Goal: Task Accomplishment & Management: Complete application form

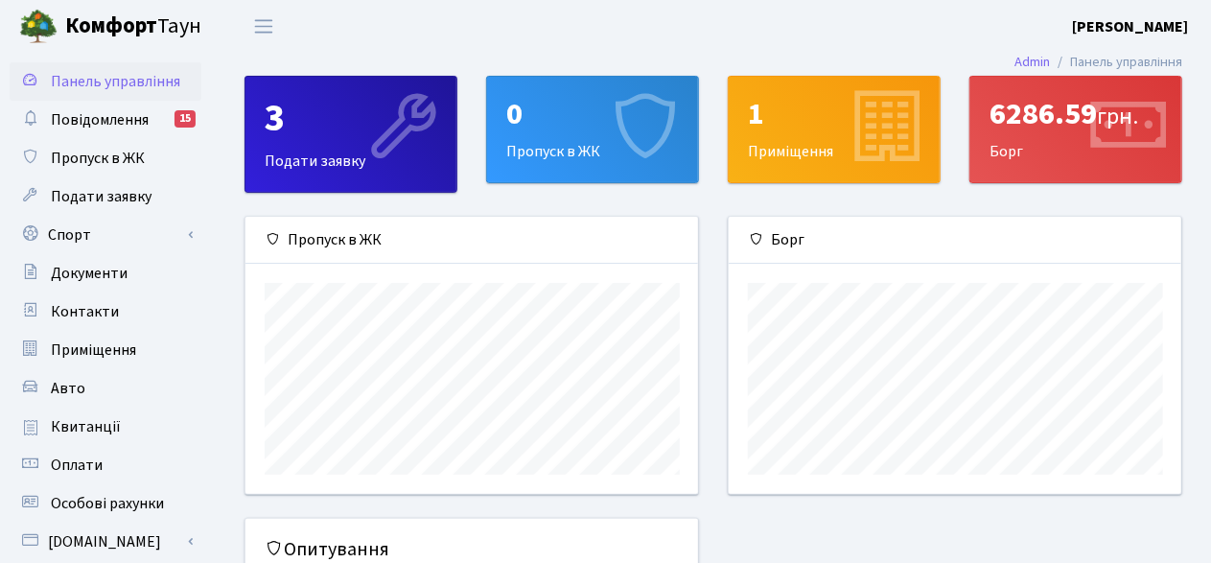
scroll to position [276, 453]
click at [62, 387] on span "Авто" at bounding box center [68, 388] width 35 height 21
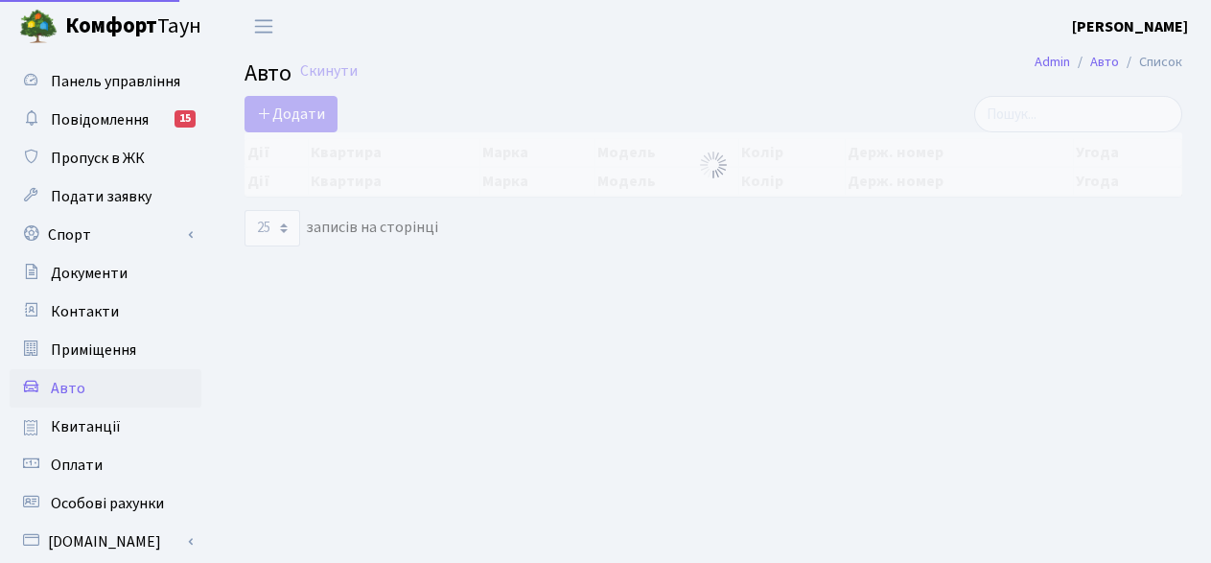
select select "25"
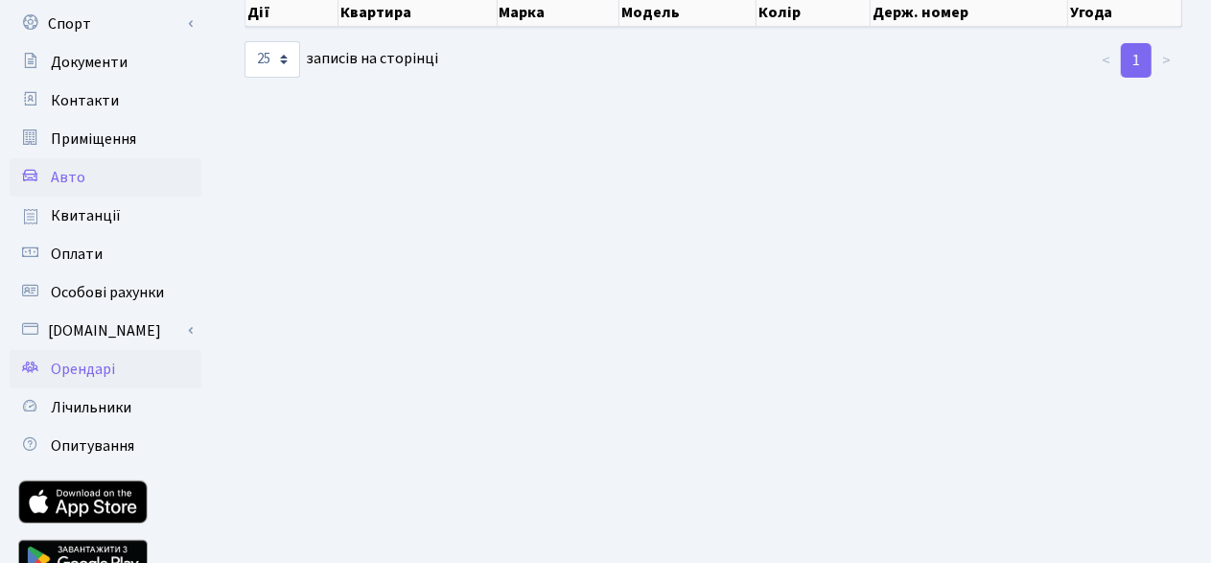
scroll to position [300, 0]
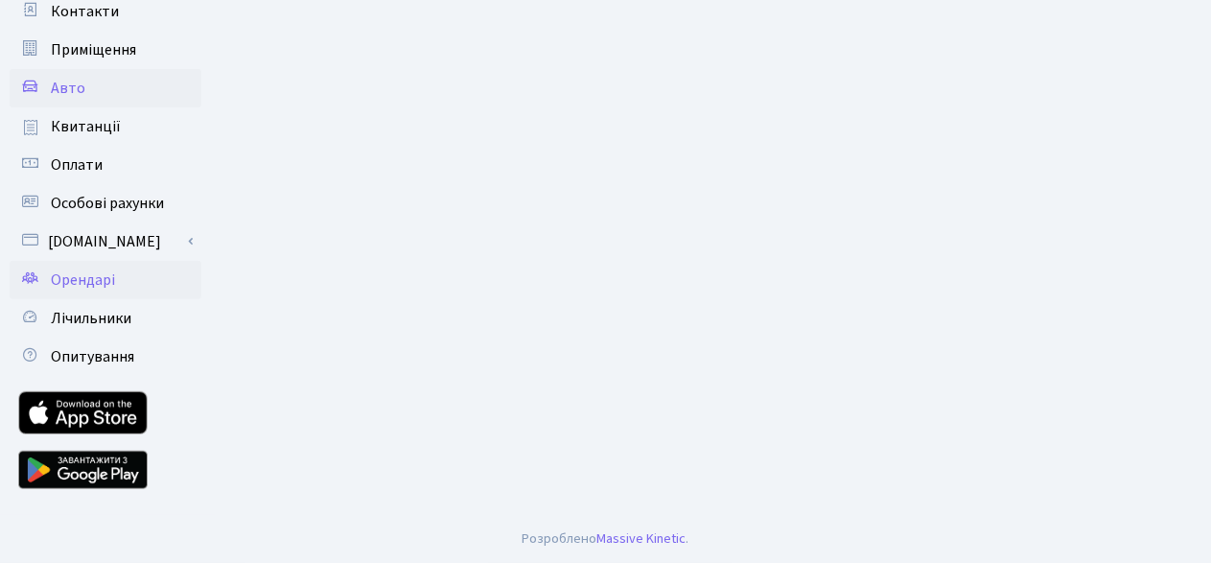
click at [94, 278] on span "Орендарі" at bounding box center [83, 279] width 64 height 21
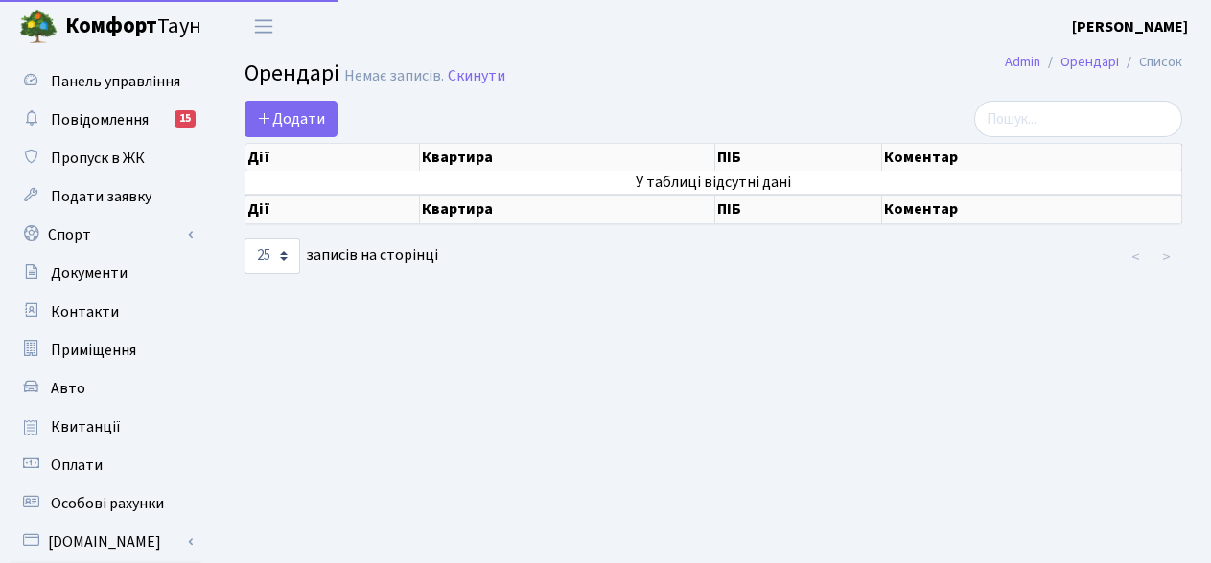
select select "25"
click at [298, 115] on span "Додати" at bounding box center [291, 118] width 68 height 21
select select "25"
click at [1033, 65] on link "Admin" at bounding box center [1022, 62] width 35 height 20
